Goal: Communication & Community: Share content

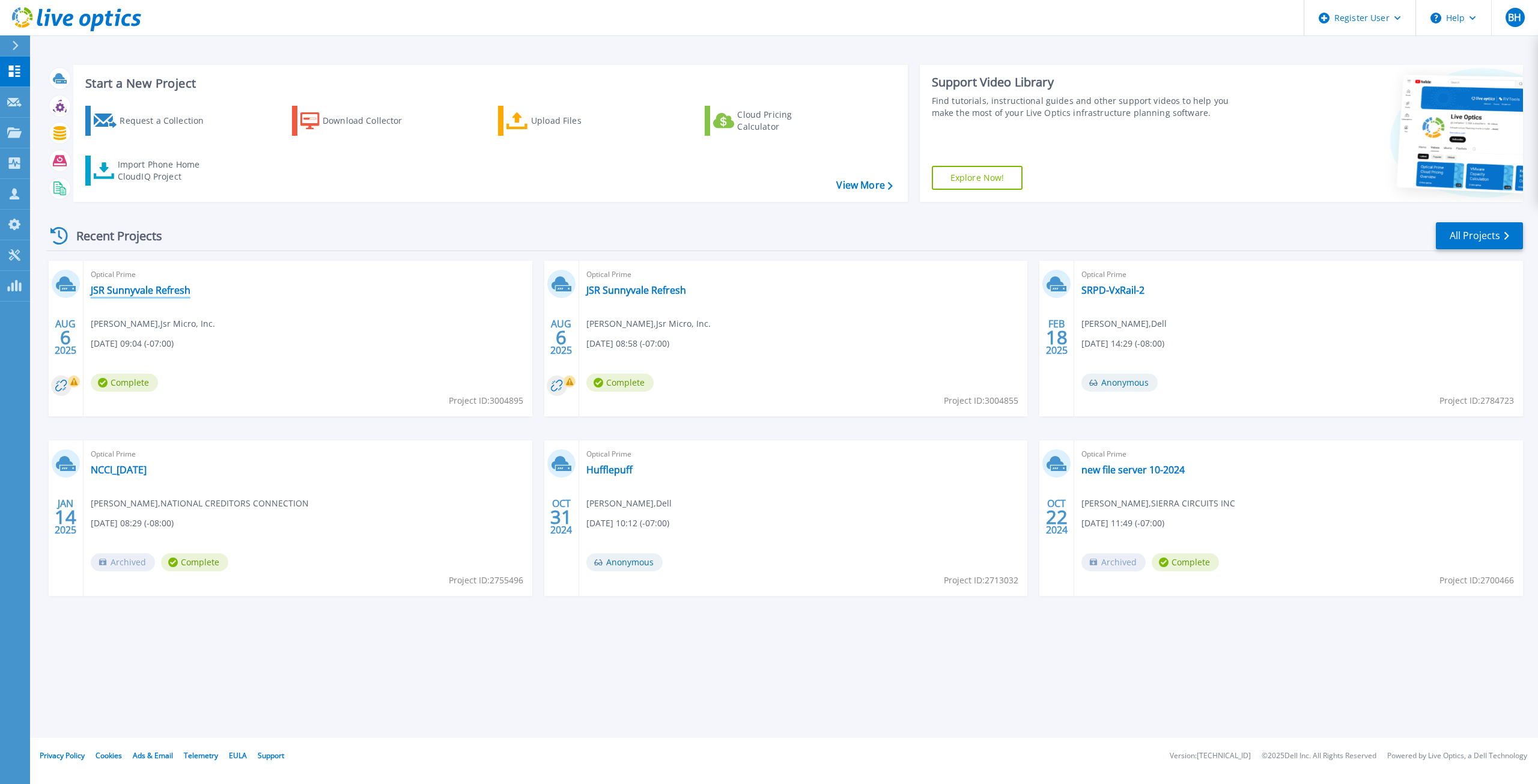
click at [145, 289] on link "JSR Sunnyvale Refresh" at bounding box center [140, 290] width 100 height 12
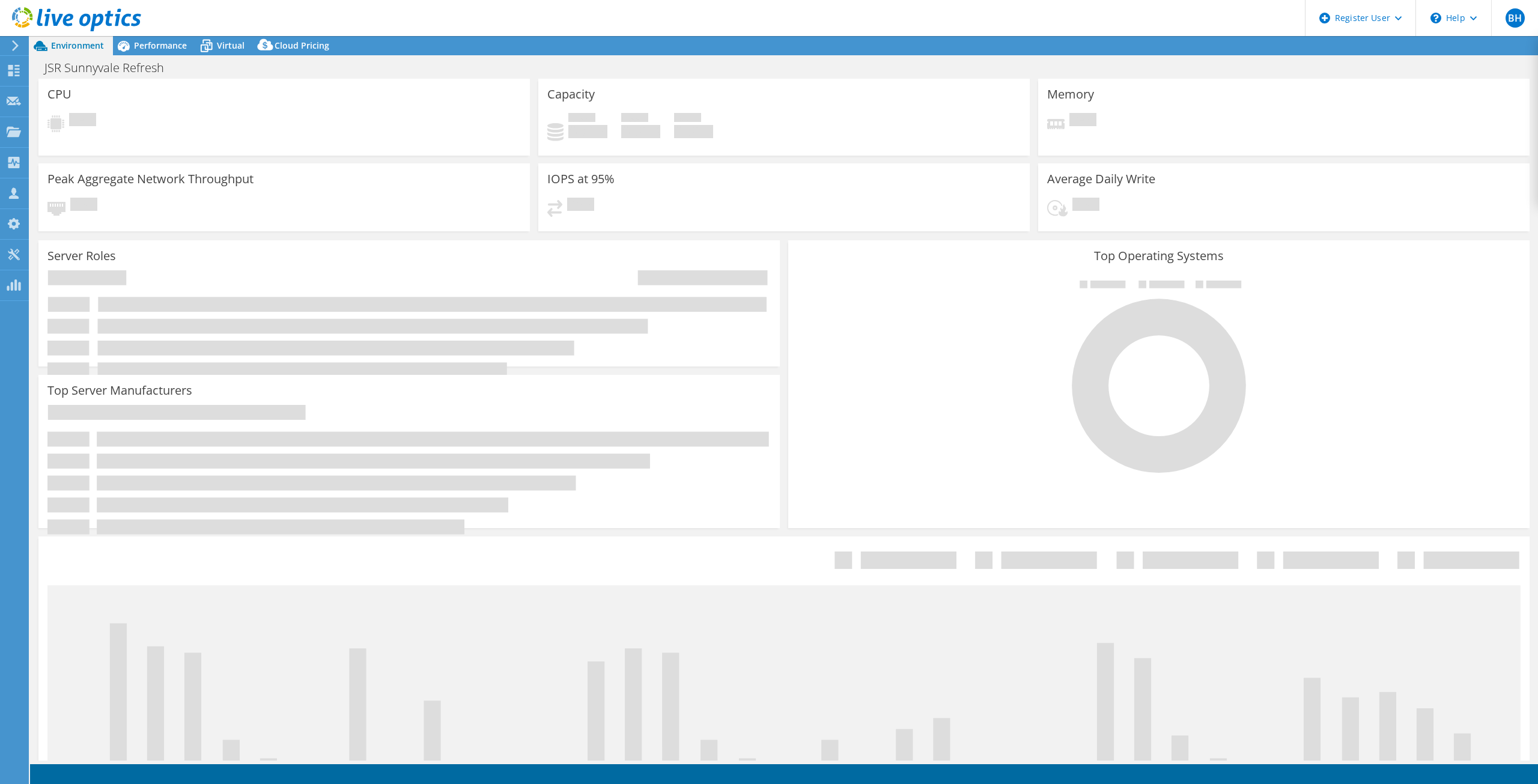
select select "USD"
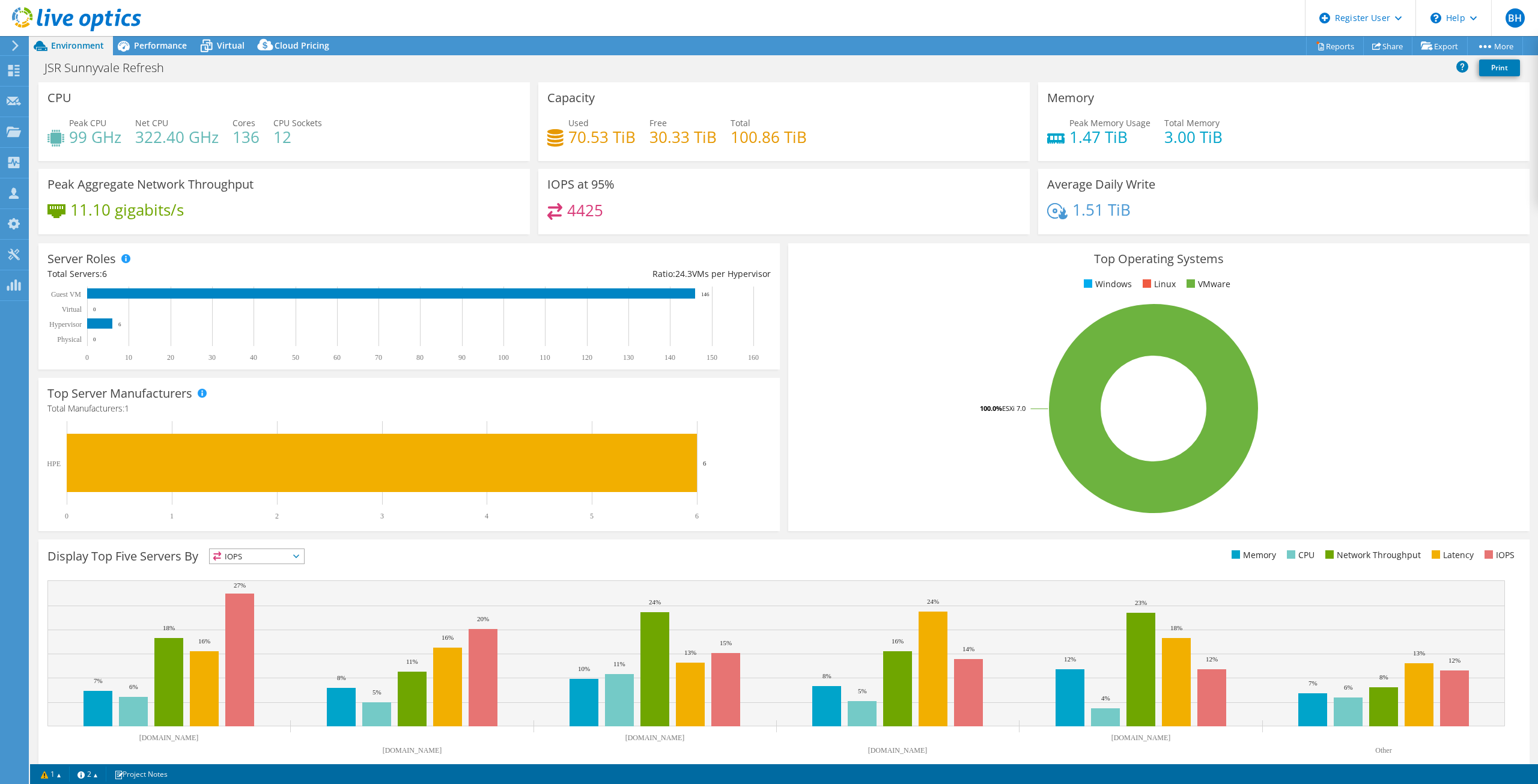
click at [166, 49] on span "Performance" at bounding box center [160, 45] width 53 height 11
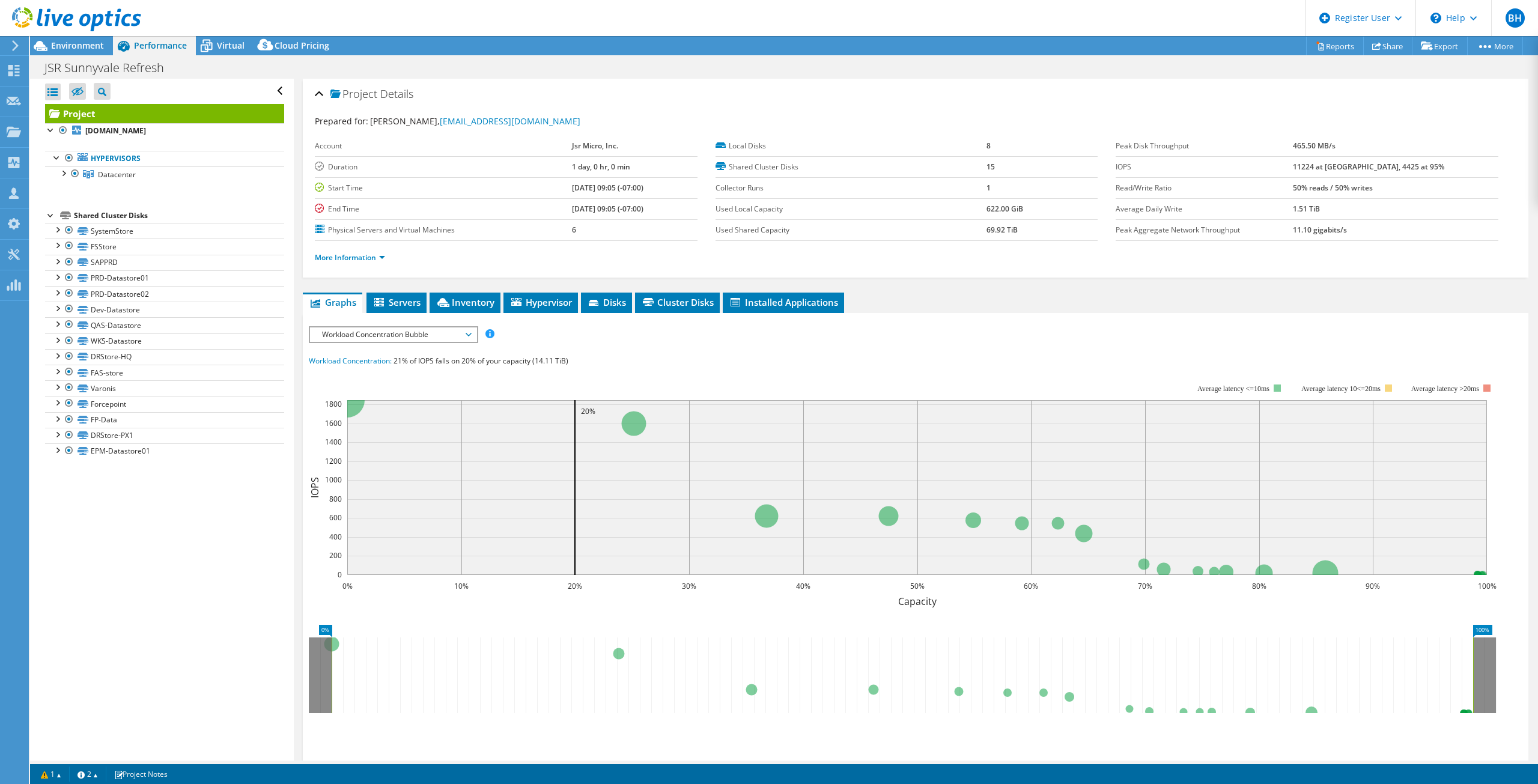
click at [402, 335] on span "Workload Concentration Bubble" at bounding box center [393, 334] width 154 height 15
click at [371, 344] on li "IOPS" at bounding box center [393, 349] width 166 height 15
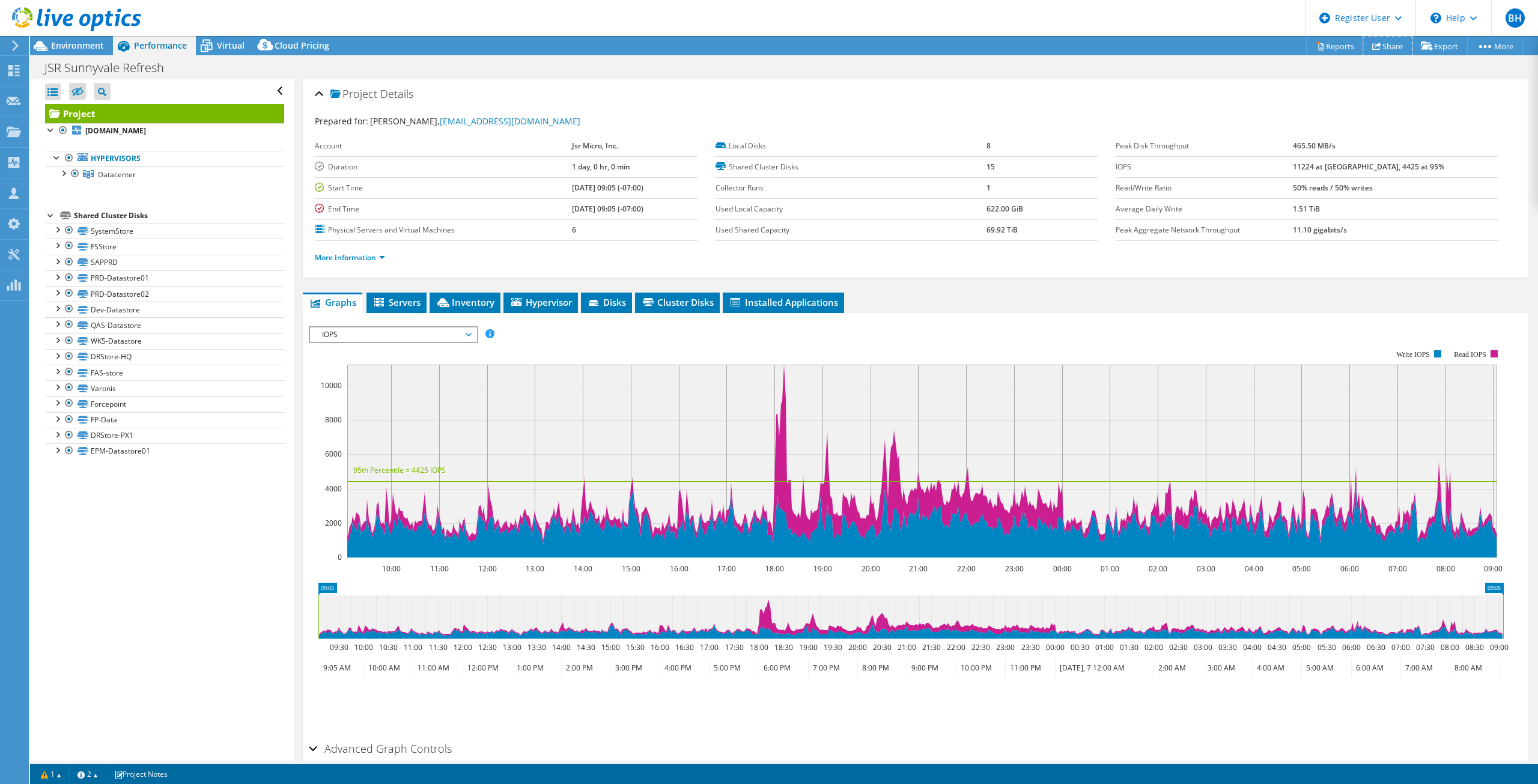
click at [1390, 46] on link "Share" at bounding box center [1388, 46] width 49 height 19
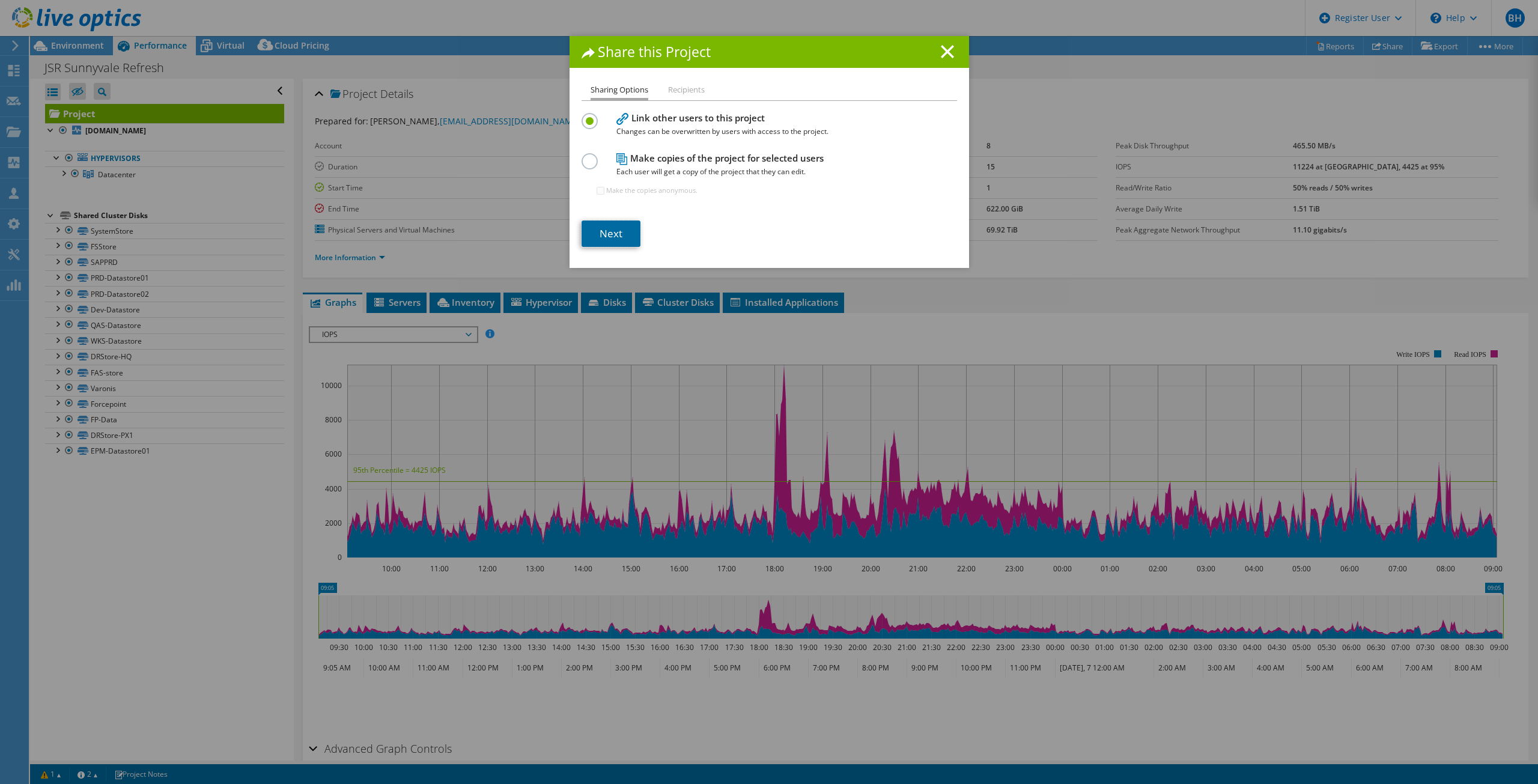
click at [605, 233] on link "Next" at bounding box center [611, 233] width 59 height 27
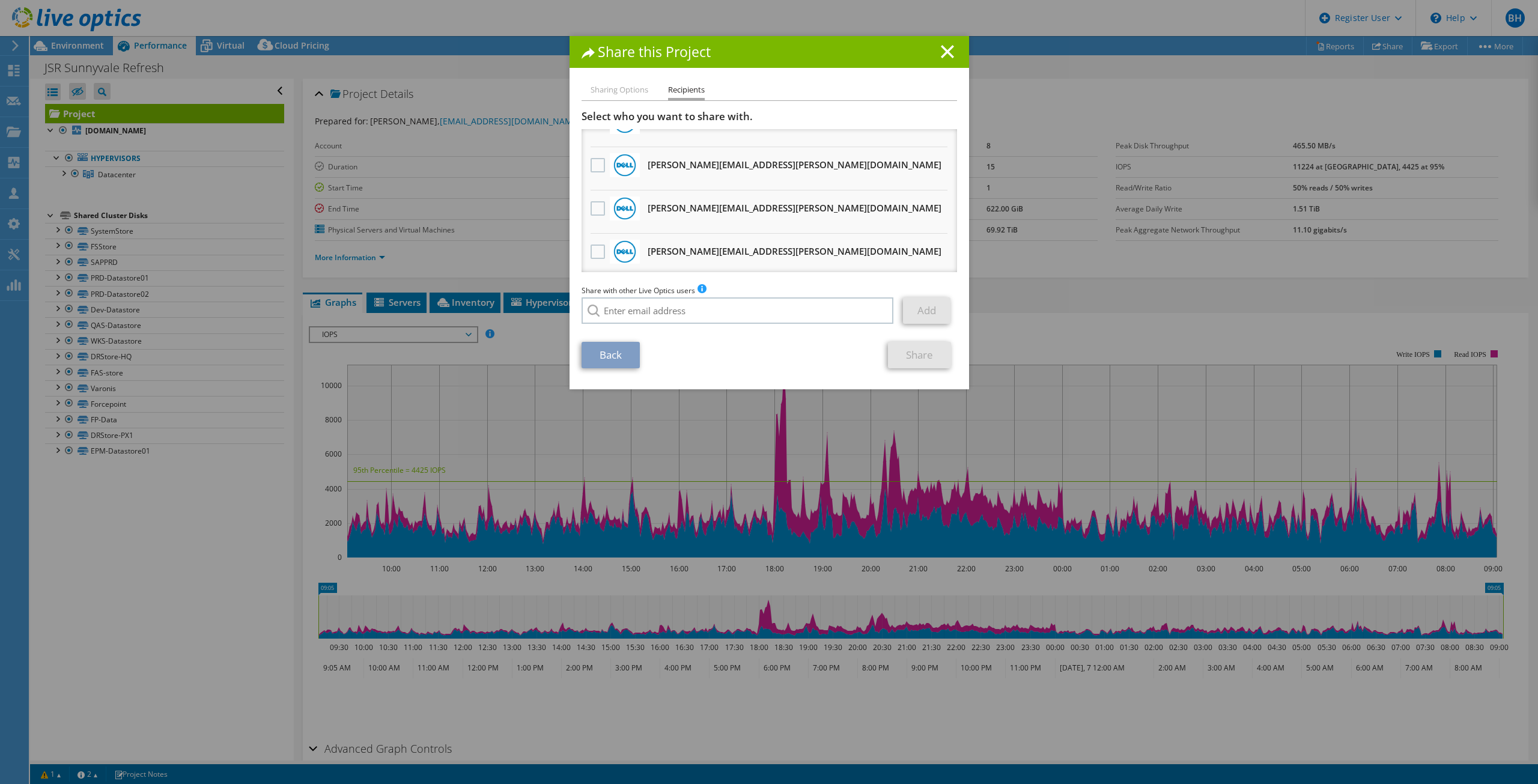
scroll to position [505, 0]
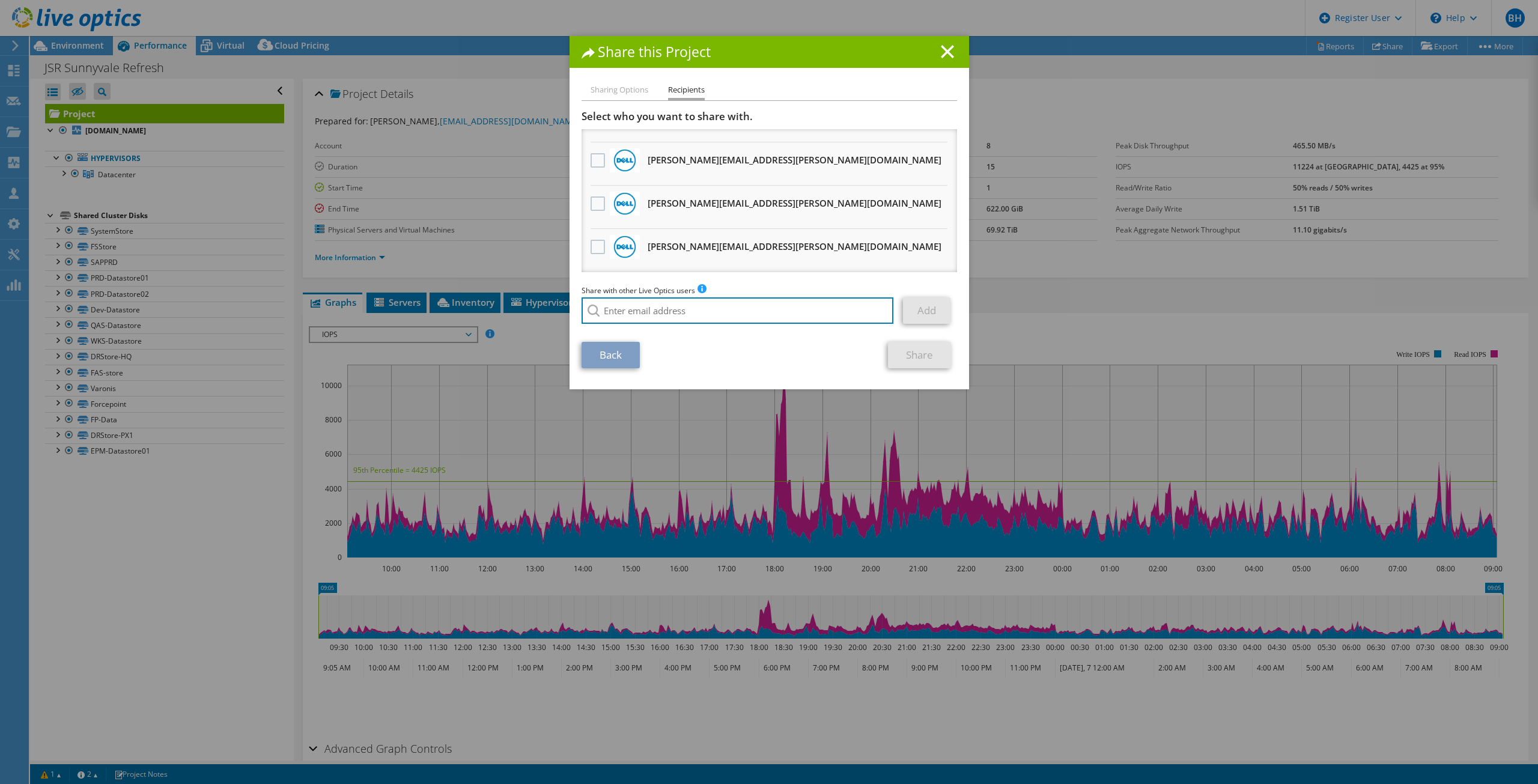
click at [677, 313] on input "search" at bounding box center [738, 311] width 313 height 27
click at [643, 325] on li "[PERSON_NAME][EMAIL_ADDRESS][PERSON_NAME][DOMAIN_NAME]" at bounding box center [704, 319] width 245 height 15
type input "[PERSON_NAME][EMAIL_ADDRESS][PERSON_NAME][DOMAIN_NAME]"
click at [916, 315] on link "Add" at bounding box center [926, 311] width 47 height 27
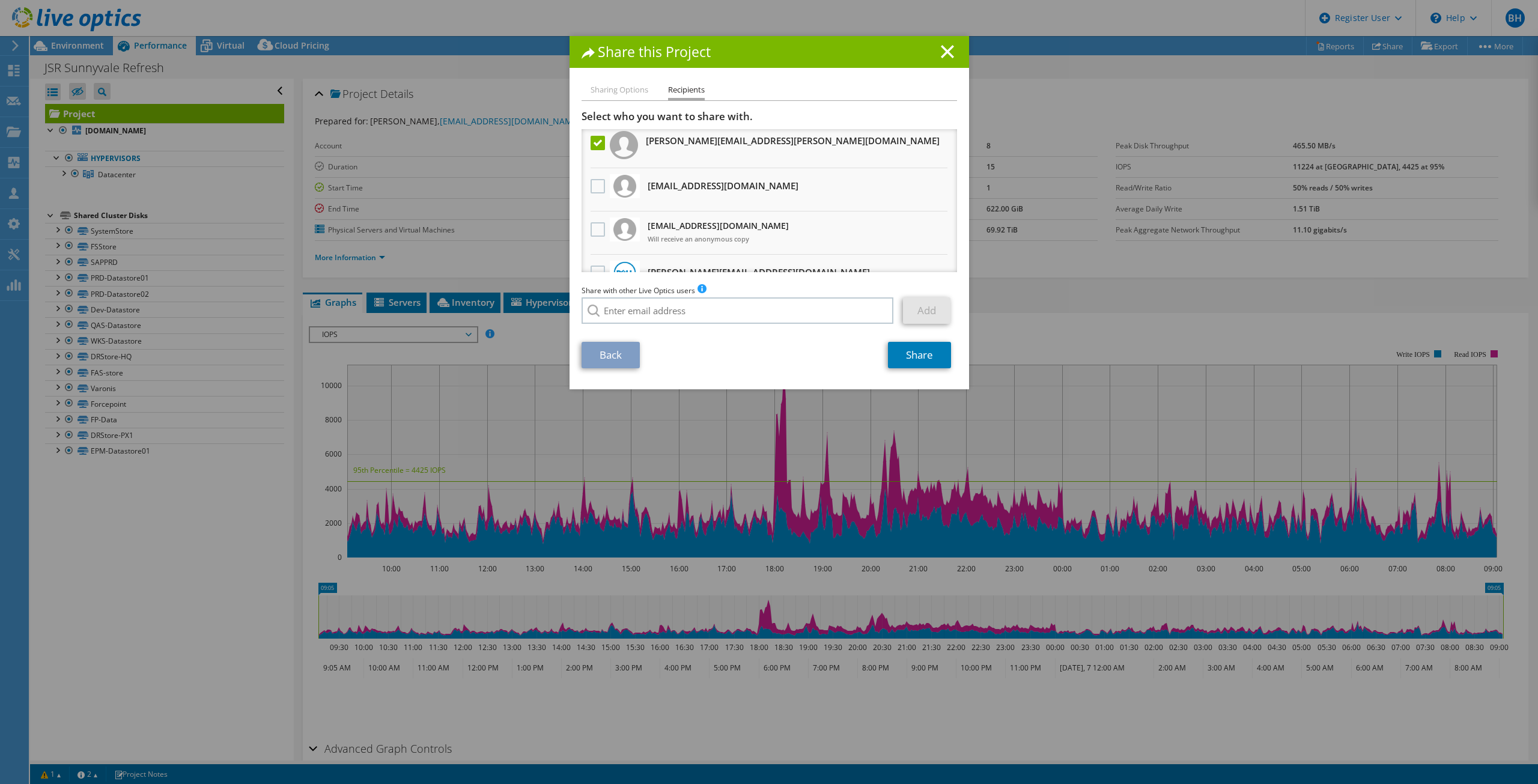
scroll to position [0, 0]
click at [925, 348] on link "Share" at bounding box center [919, 355] width 63 height 27
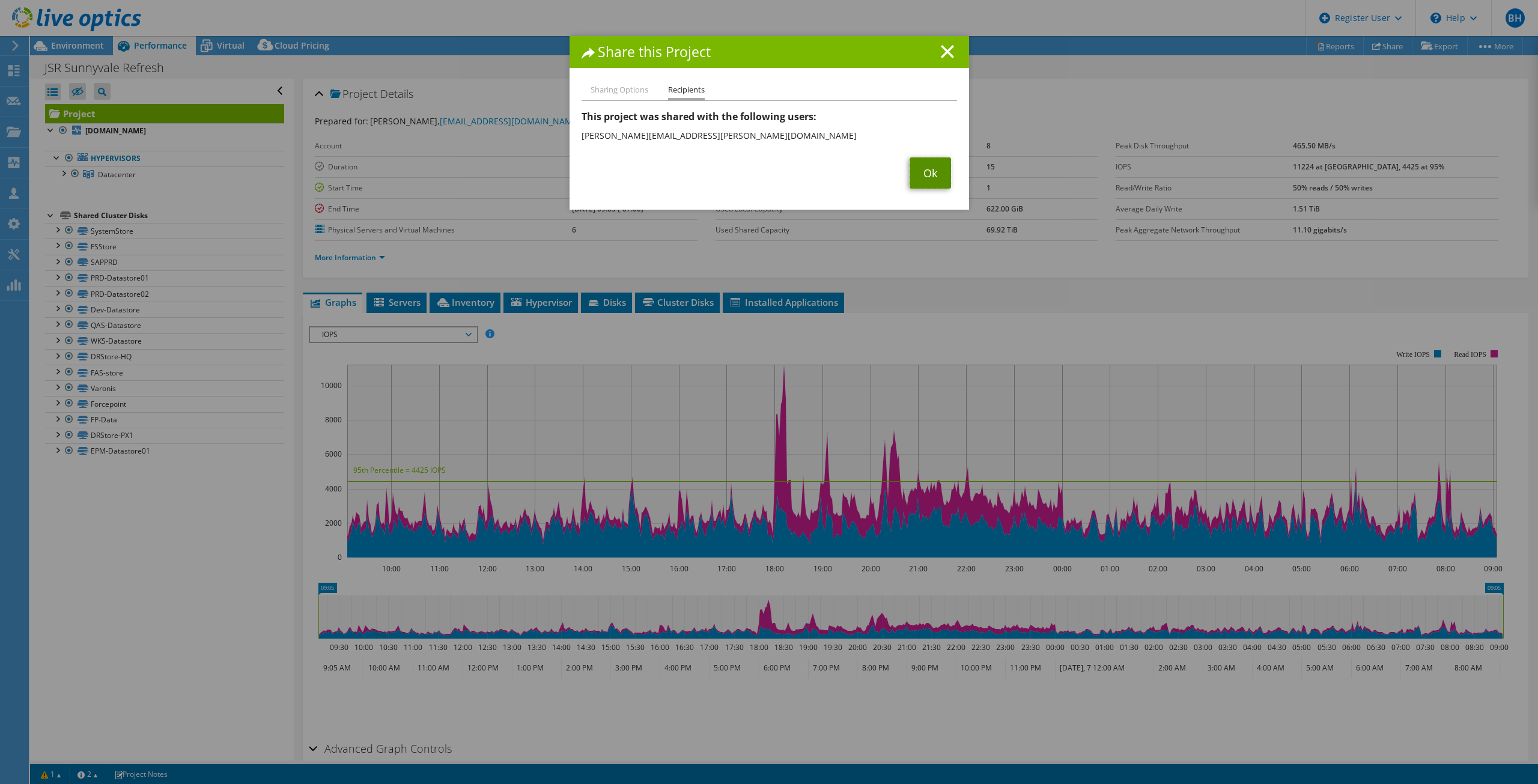
click at [927, 170] on link "Ok" at bounding box center [930, 173] width 41 height 31
